Goal: Information Seeking & Learning: Check status

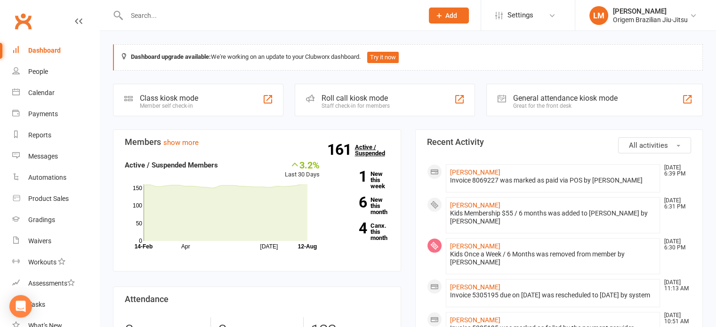
click at [338, 151] on strong "161" at bounding box center [341, 150] width 28 height 14
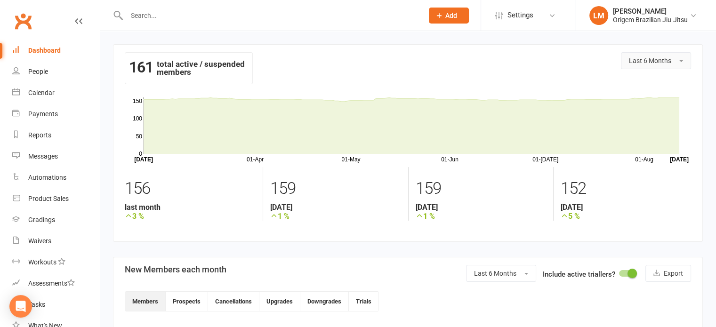
click at [673, 56] on button "Last 6 Months" at bounding box center [656, 60] width 70 height 17
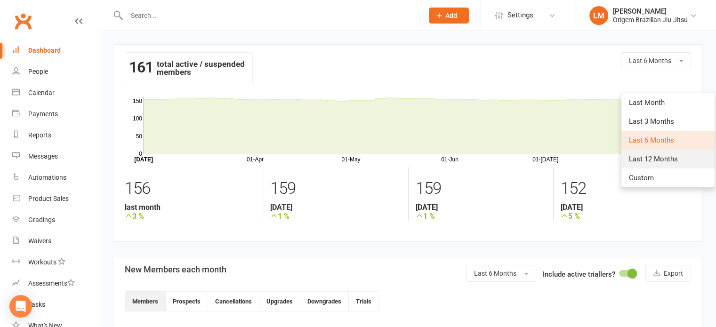
click at [648, 165] on link "Last 12 Months" at bounding box center [668, 159] width 93 height 19
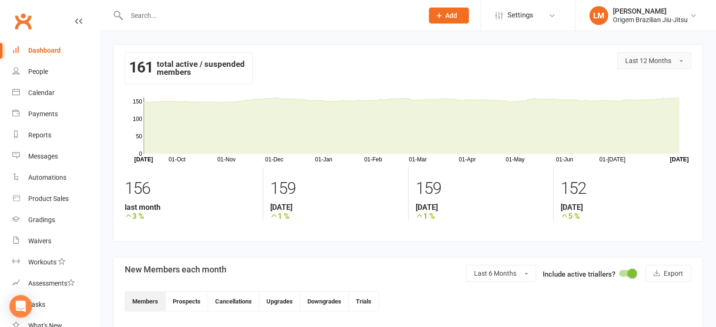
click at [663, 60] on span "Last 12 Months" at bounding box center [648, 61] width 46 height 8
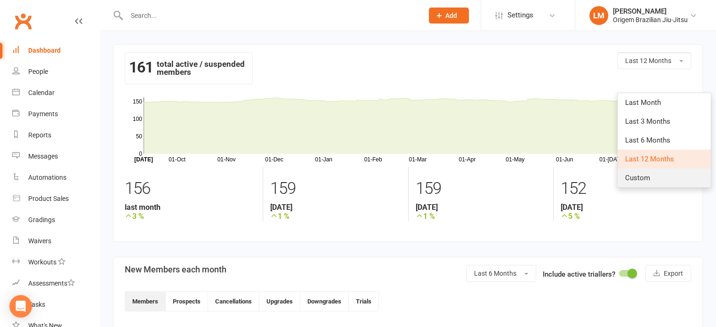
click at [643, 174] on span "Custom" at bounding box center [637, 178] width 25 height 8
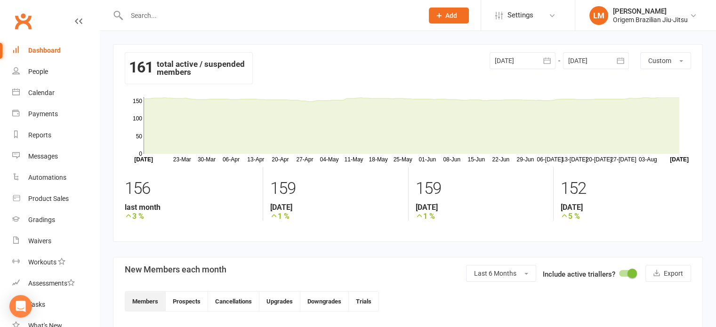
click at [545, 58] on icon "button" at bounding box center [546, 60] width 7 height 6
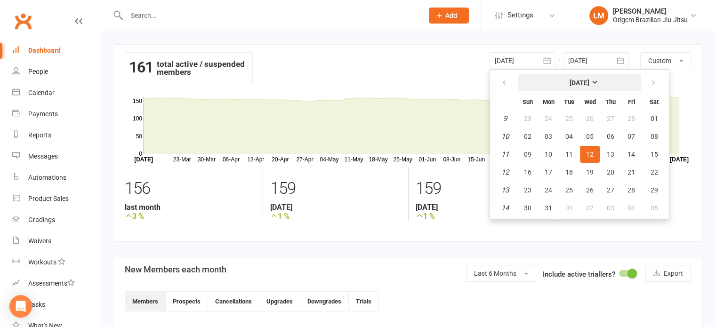
click at [584, 79] on strong "[DATE]" at bounding box center [580, 83] width 20 height 8
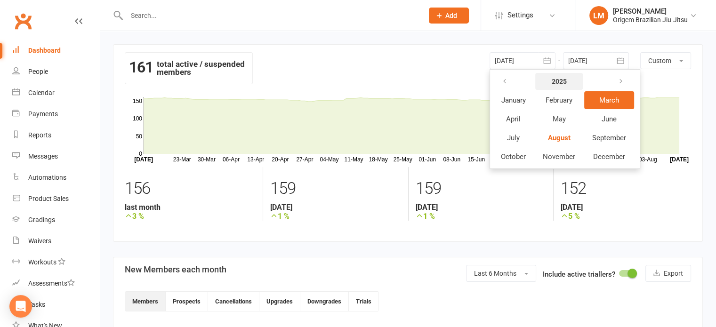
click at [568, 82] on button "2025" at bounding box center [559, 81] width 48 height 17
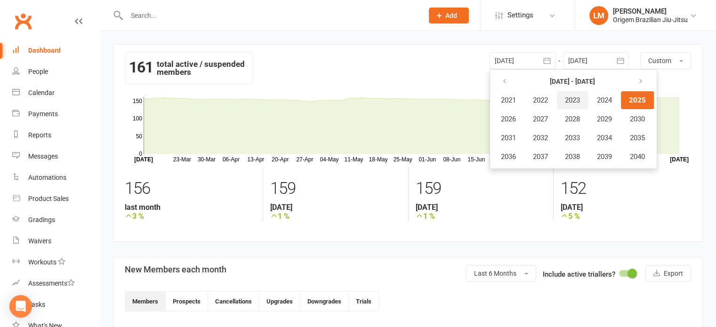
click at [586, 100] on button "2023" at bounding box center [572, 100] width 31 height 18
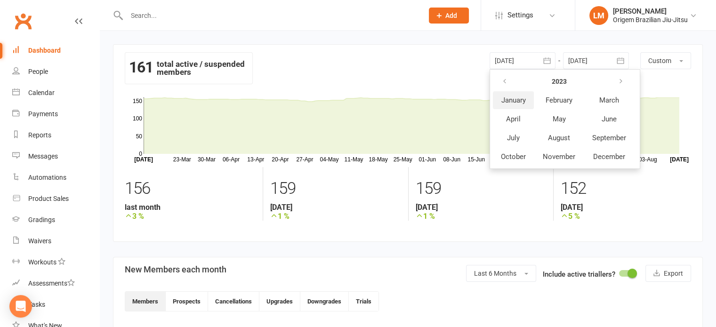
click at [532, 101] on button "January" at bounding box center [513, 100] width 41 height 18
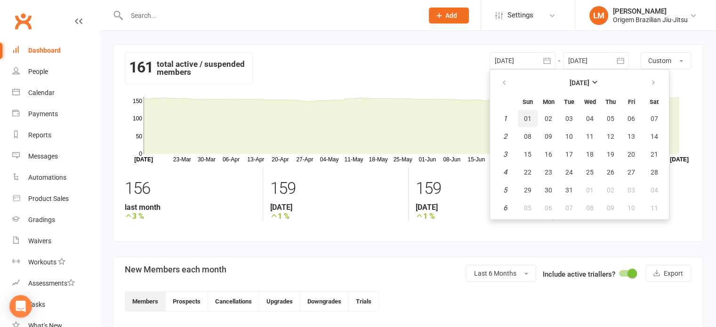
click at [525, 115] on span "01" at bounding box center [528, 119] width 8 height 8
type input "[DATE]"
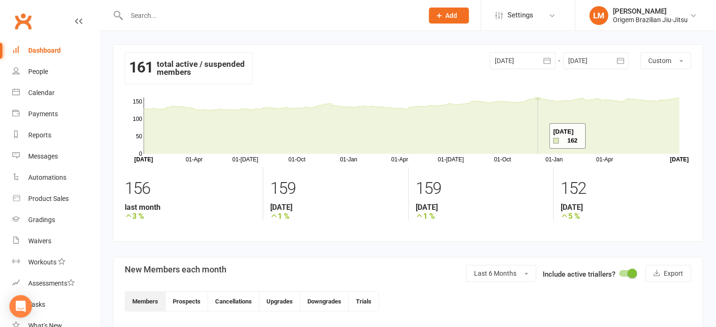
click at [538, 136] on icon at bounding box center [412, 125] width 536 height 57
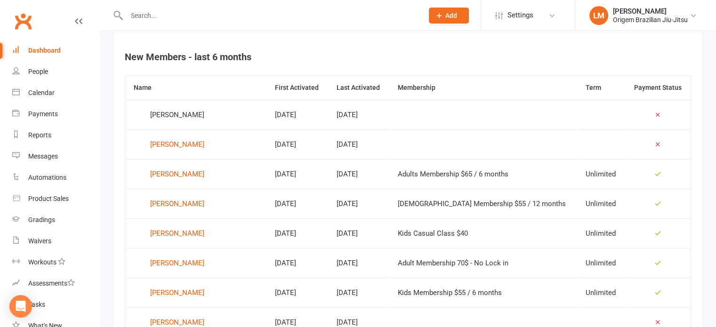
scroll to position [377, 0]
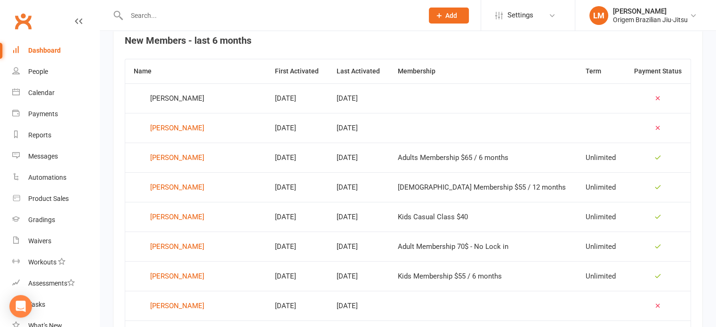
click at [219, 176] on td "[PERSON_NAME]" at bounding box center [195, 187] width 141 height 30
